Goal: Task Accomplishment & Management: Complete application form

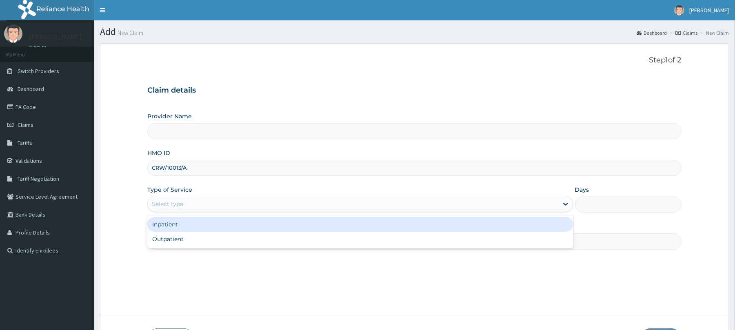
click at [277, 201] on div "Select type" at bounding box center [353, 204] width 410 height 13
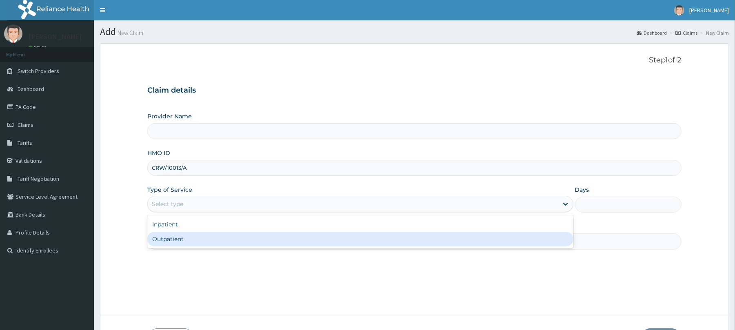
click at [259, 249] on input "Practitioner" at bounding box center [414, 241] width 534 height 16
type input "Reliance Family Clinics (RFC) - [GEOGRAPHIC_DATA]"
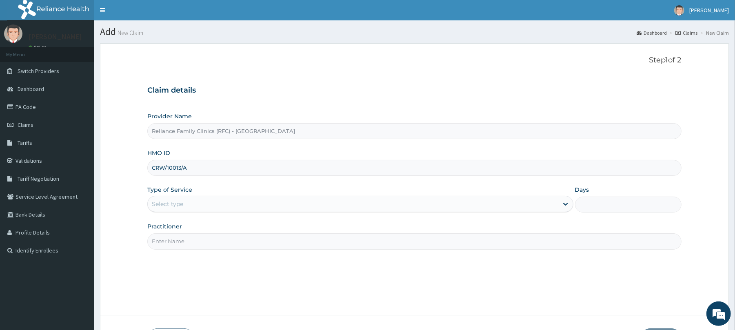
click at [259, 249] on input "Practitioner" at bounding box center [414, 241] width 534 height 16
type input "[PERSON_NAME]"
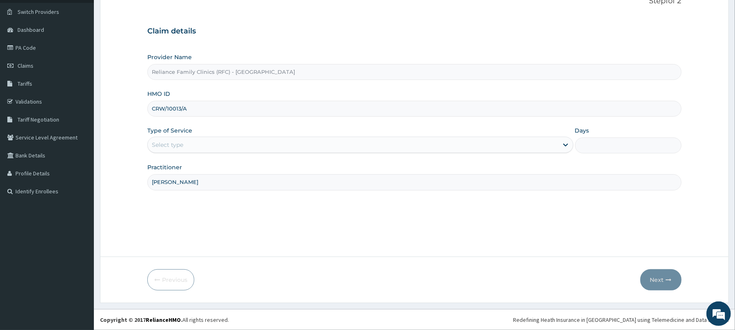
click at [384, 135] on div "Type of Service Select type" at bounding box center [360, 140] width 426 height 27
click at [378, 141] on div "Select type" at bounding box center [353, 144] width 410 height 13
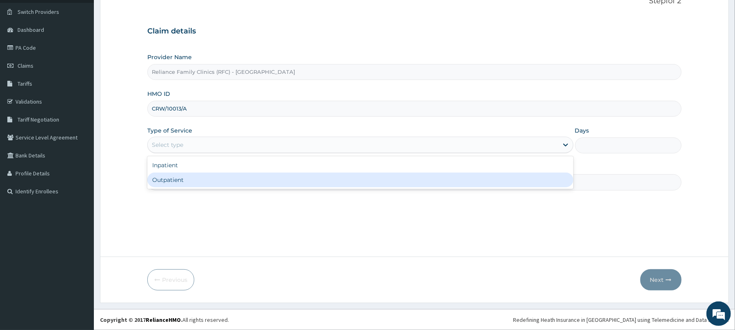
click at [325, 180] on div "Outpatient" at bounding box center [360, 180] width 426 height 15
type input "1"
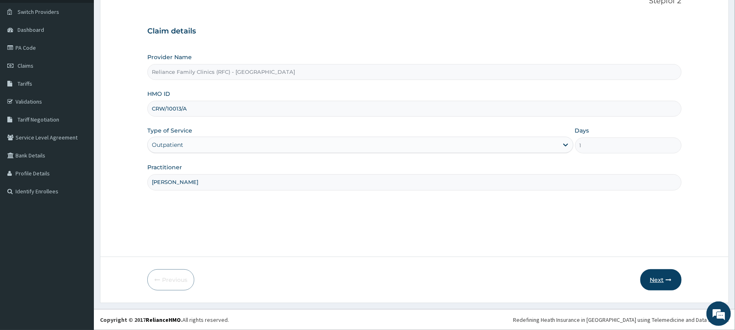
click at [667, 281] on icon "button" at bounding box center [669, 280] width 6 height 6
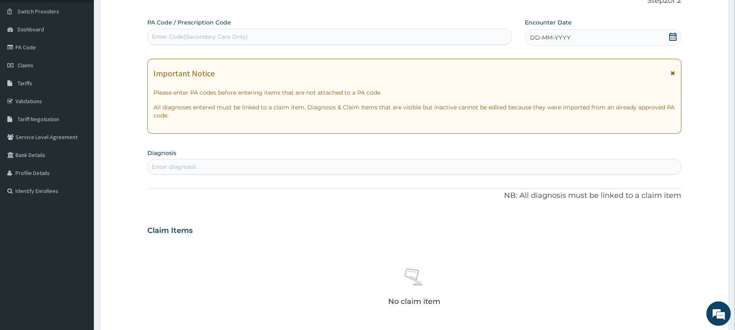
click at [574, 44] on div "DD-MM-YYYY" at bounding box center [603, 37] width 156 height 16
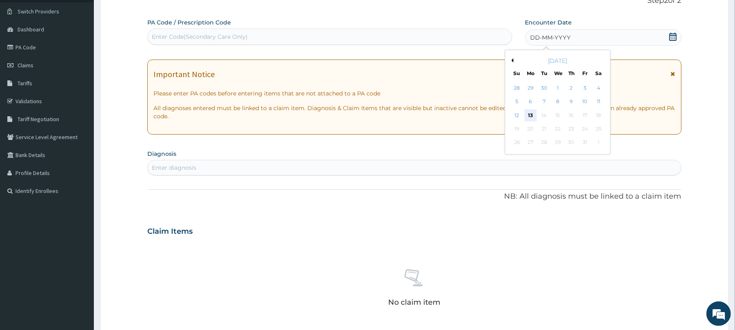
scroll to position [0, 0]
click at [528, 114] on div "13" at bounding box center [531, 115] width 12 height 12
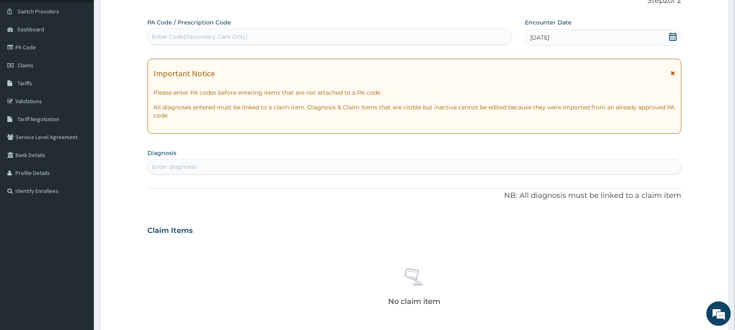
click at [402, 167] on div "Enter diagnosis" at bounding box center [414, 166] width 533 height 13
type input "well"
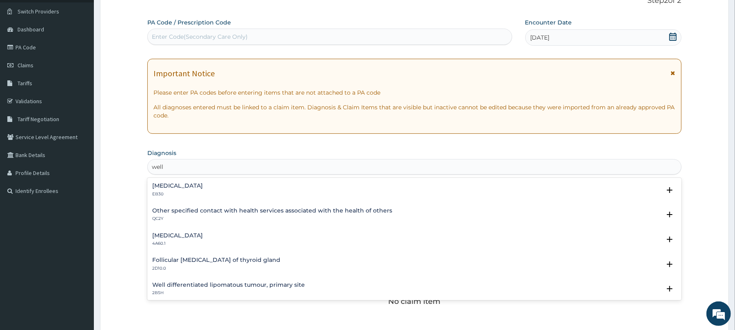
click at [216, 216] on div "Other specified contact with health services associated with the health of othe…" at bounding box center [272, 215] width 240 height 14
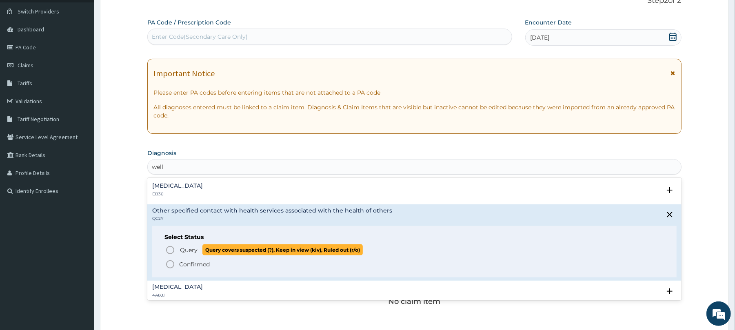
click at [187, 247] on span "Query" at bounding box center [189, 250] width 18 height 8
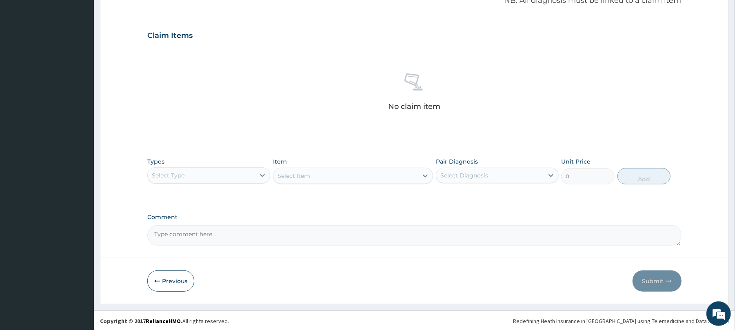
scroll to position [260, 0]
click at [244, 180] on div "Select Type" at bounding box center [201, 174] width 107 height 13
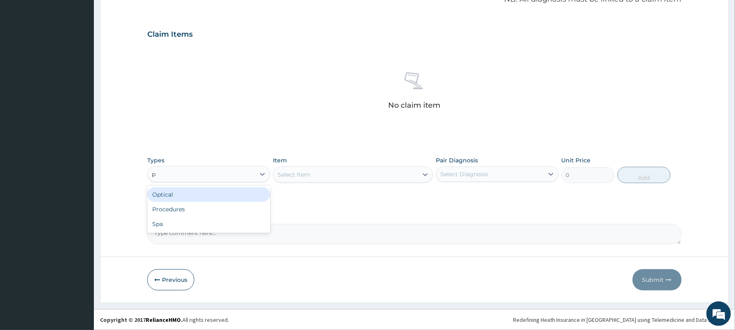
type input "pr"
click at [250, 201] on div "Procedures" at bounding box center [208, 194] width 123 height 15
click at [366, 171] on div "Select Item" at bounding box center [353, 175] width 160 height 16
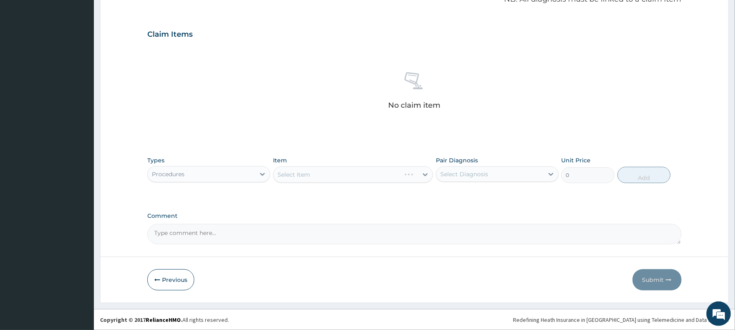
click at [366, 171] on div "Select Item" at bounding box center [353, 175] width 160 height 16
click at [366, 171] on div "Select Item" at bounding box center [345, 174] width 144 height 13
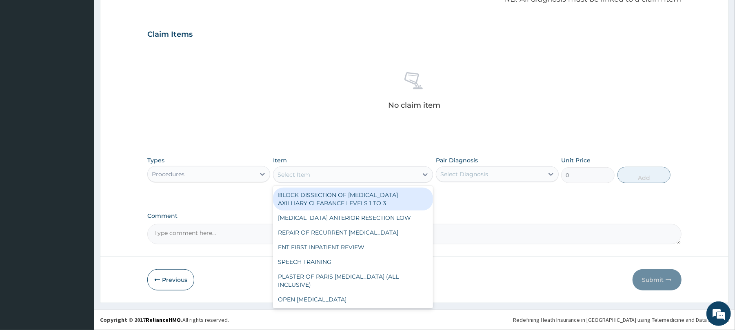
type input "w"
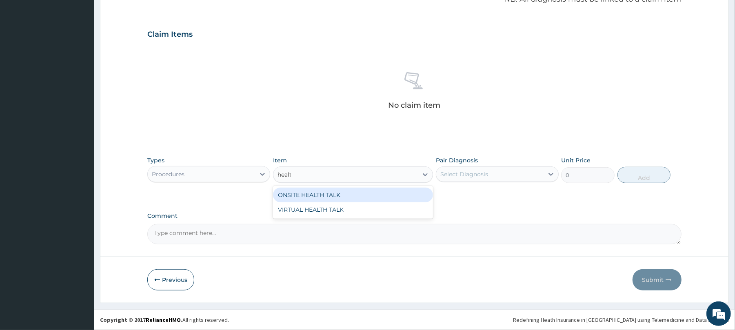
type input "health"
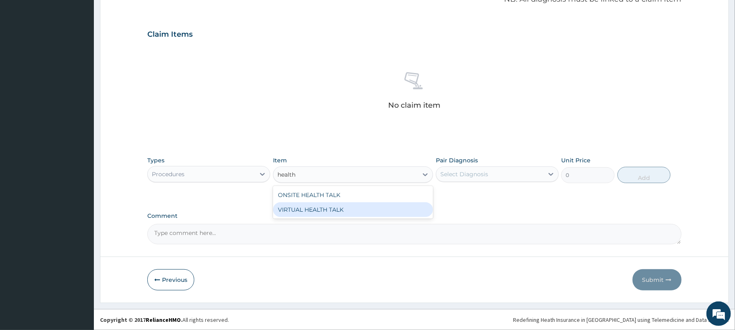
click at [383, 207] on div "VIRTUAL HEALTH TALK" at bounding box center [353, 209] width 160 height 15
type input "25000"
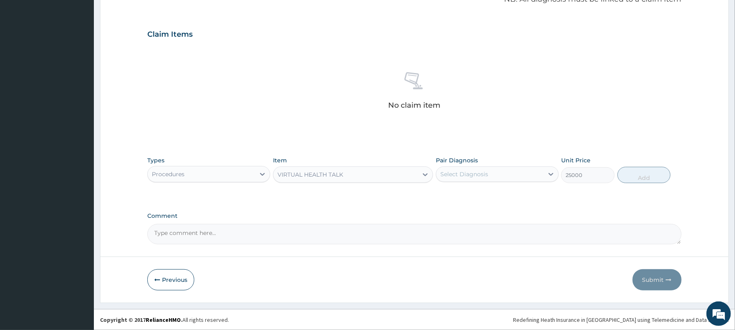
click at [484, 171] on div "Select Diagnosis" at bounding box center [464, 174] width 48 height 8
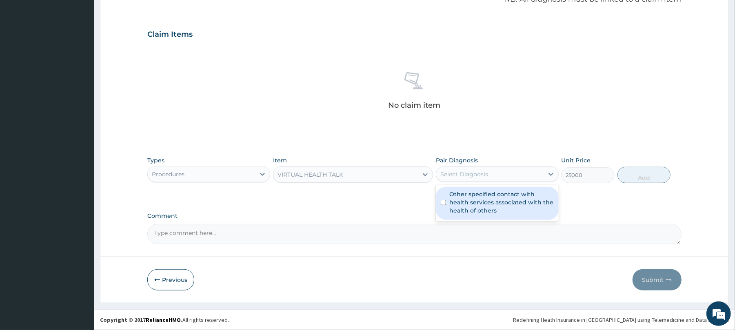
click at [493, 193] on label "Other specified contact with health services associated with the health of othe…" at bounding box center [501, 202] width 104 height 24
checkbox input "true"
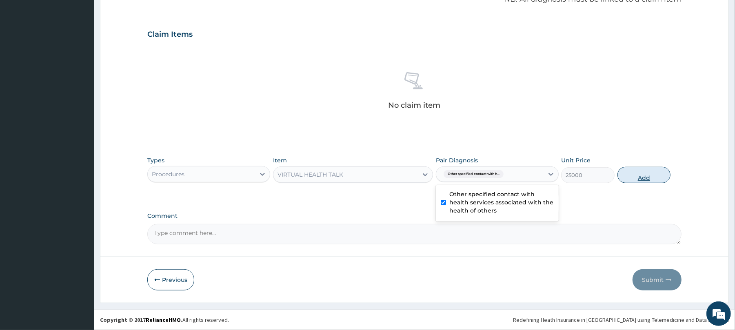
click at [647, 177] on button "Add" at bounding box center [644, 175] width 53 height 16
type input "0"
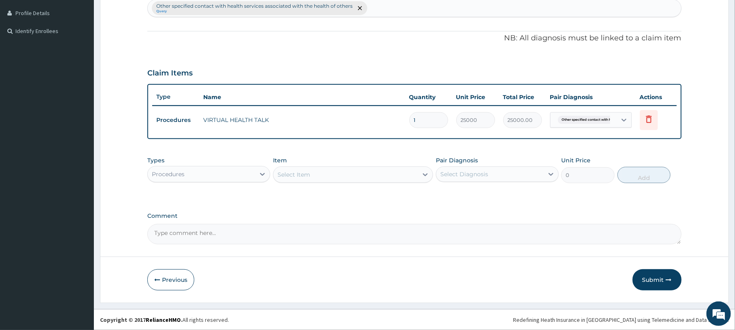
scroll to position [220, 0]
click at [480, 235] on textarea "Comment" at bounding box center [414, 234] width 534 height 20
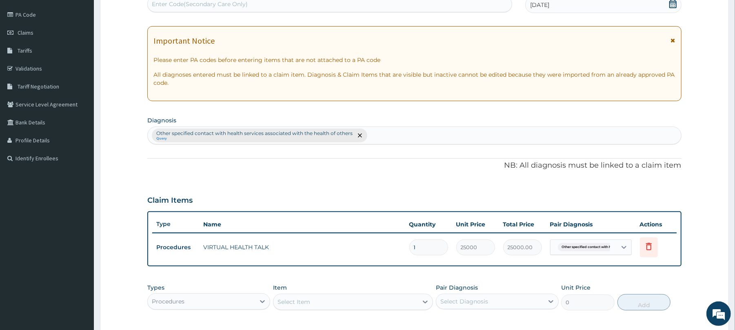
scroll to position [69, 0]
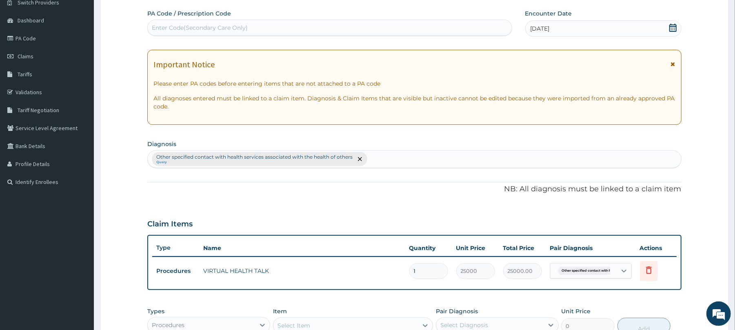
type textarea "This is for a virtual health talk held [DATE]."
click at [389, 156] on div "Other specified contact with health services associated with the health of othe…" at bounding box center [414, 159] width 533 height 17
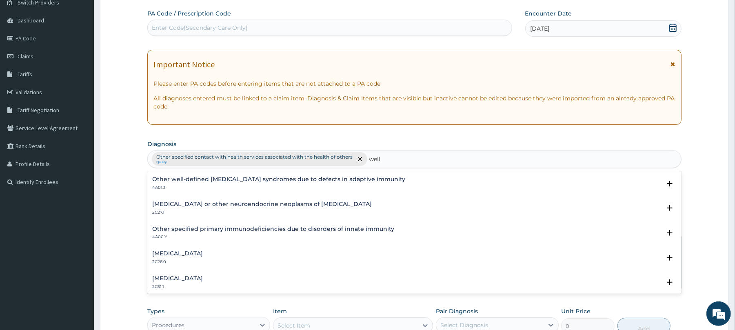
scroll to position [203, 0]
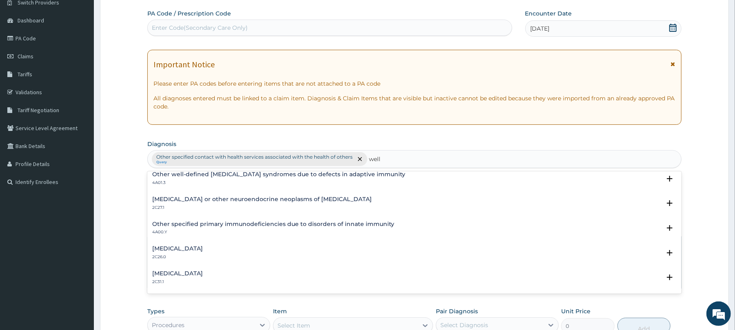
type input "well"
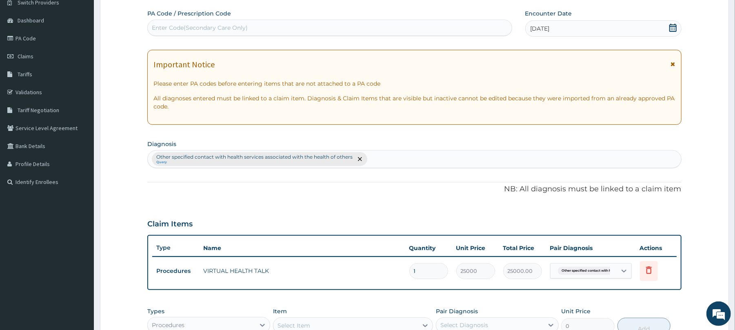
click at [729, 205] on form "Step 2 of 2 PA Code / Prescription Code Enter Code(Secondary Care Only) Encount…" at bounding box center [414, 214] width 629 height 479
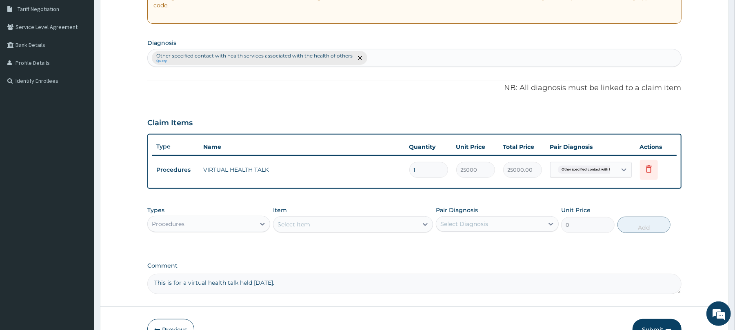
scroll to position [220, 0]
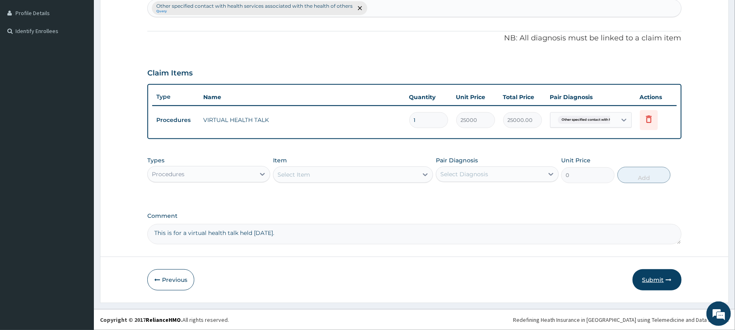
click at [657, 282] on button "Submit" at bounding box center [657, 279] width 49 height 21
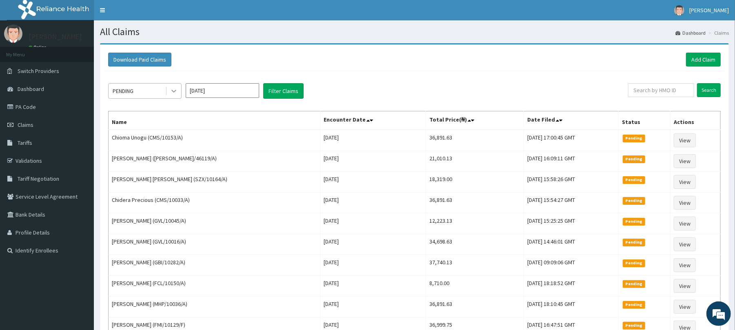
click at [174, 97] on div at bounding box center [174, 91] width 15 height 15
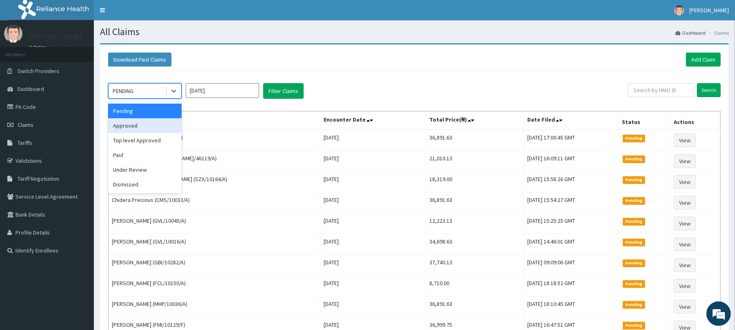
click at [166, 122] on div "Approved" at bounding box center [144, 125] width 73 height 15
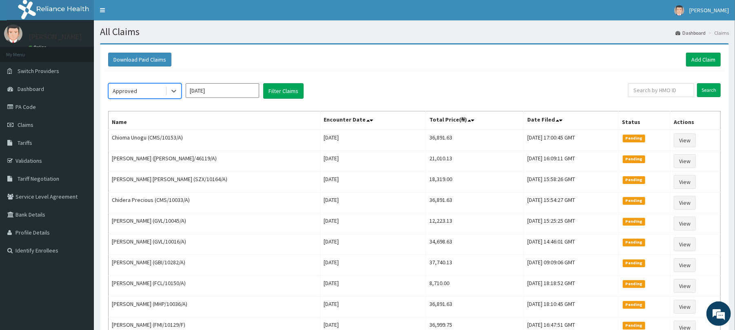
click at [273, 100] on div "option Approved, selected. Select is focused ,type to refine list, press Down t…" at bounding box center [414, 315] width 621 height 489
click at [296, 80] on div "Approved Oct 2025 Filter Claims Search Name Encounter Date Total Price(₦) Date …" at bounding box center [414, 315] width 621 height 489
click at [288, 87] on button "Filter Claims" at bounding box center [283, 91] width 40 height 16
